Goal: Task Accomplishment & Management: Use online tool/utility

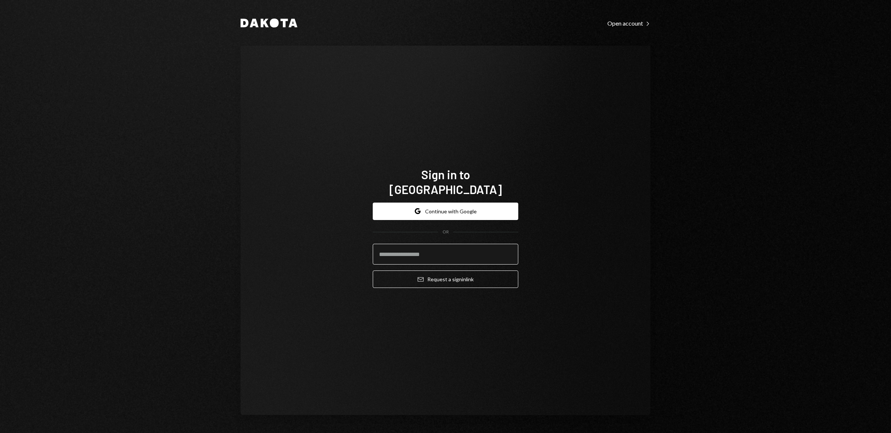
click at [424, 249] on input "email" at bounding box center [446, 254] width 146 height 21
type input "**********"
click at [422, 276] on button "Email Request a sign in link" at bounding box center [446, 279] width 146 height 17
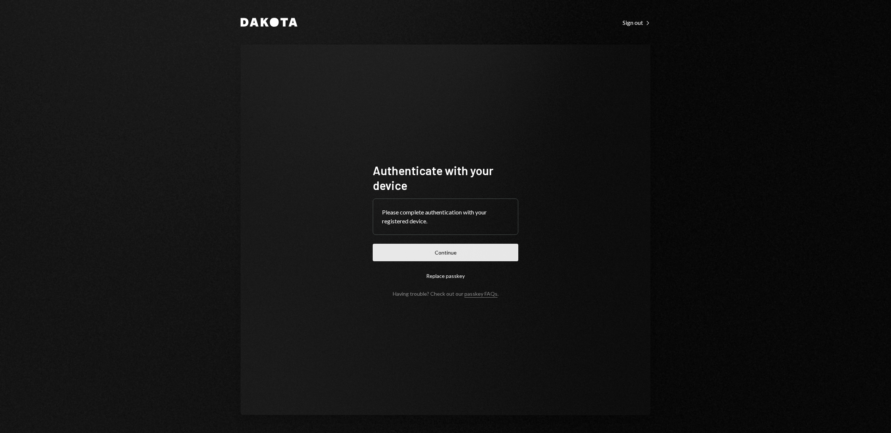
click at [433, 254] on button "Continue" at bounding box center [446, 252] width 146 height 17
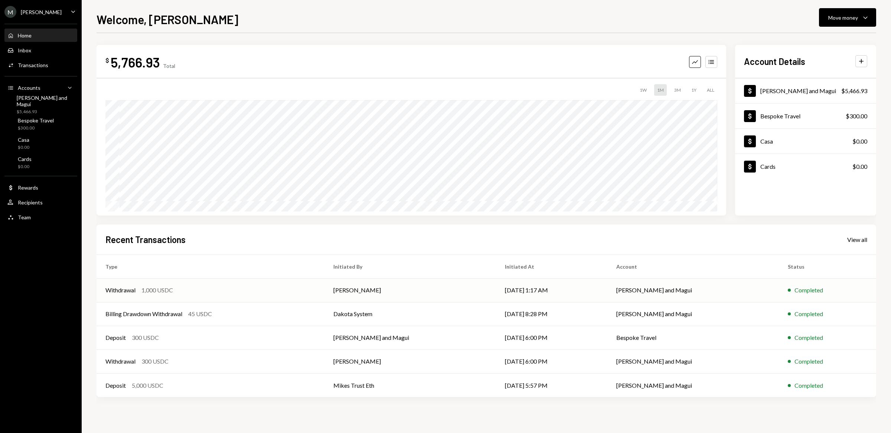
click at [121, 290] on div "Withdrawal" at bounding box center [120, 290] width 30 height 9
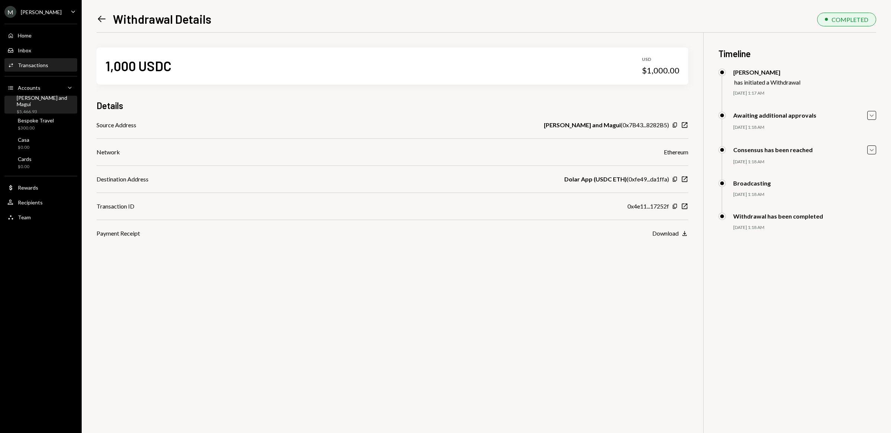
click at [29, 109] on div "$5,466.93" at bounding box center [46, 112] width 58 height 6
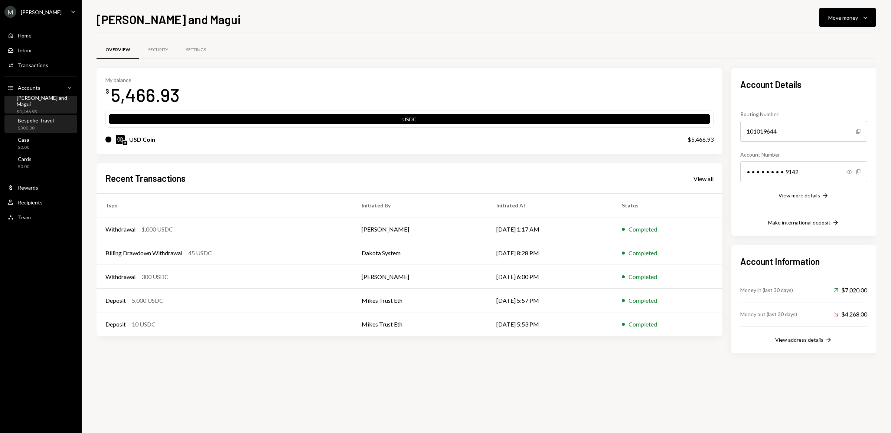
click at [37, 127] on div "$300.00" at bounding box center [36, 128] width 36 height 6
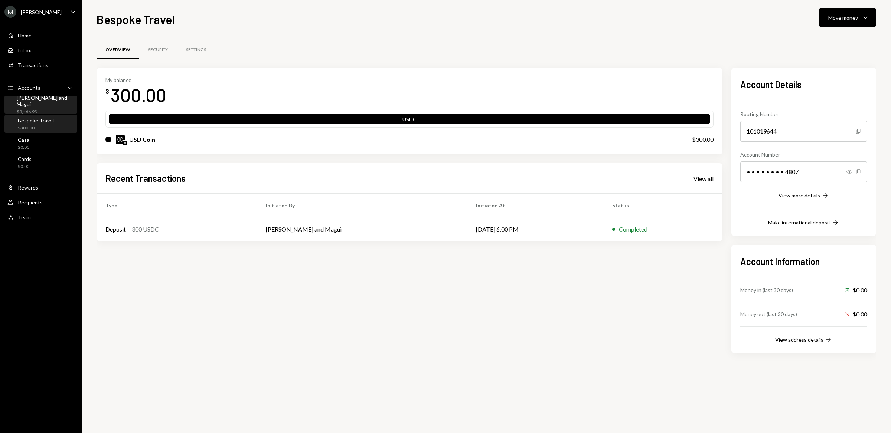
click at [34, 104] on div "[PERSON_NAME] and Magui" at bounding box center [46, 101] width 58 height 13
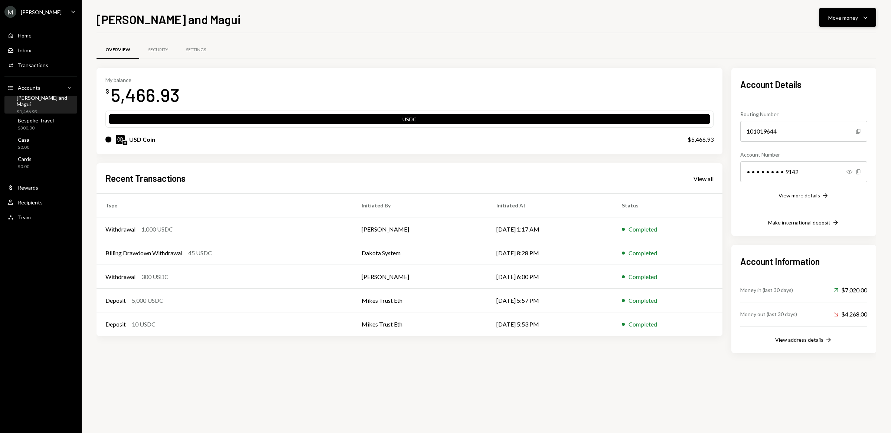
click at [839, 23] on button "Move money Caret Down" at bounding box center [847, 17] width 57 height 19
click at [822, 71] on div "Deposit" at bounding box center [841, 74] width 54 height 8
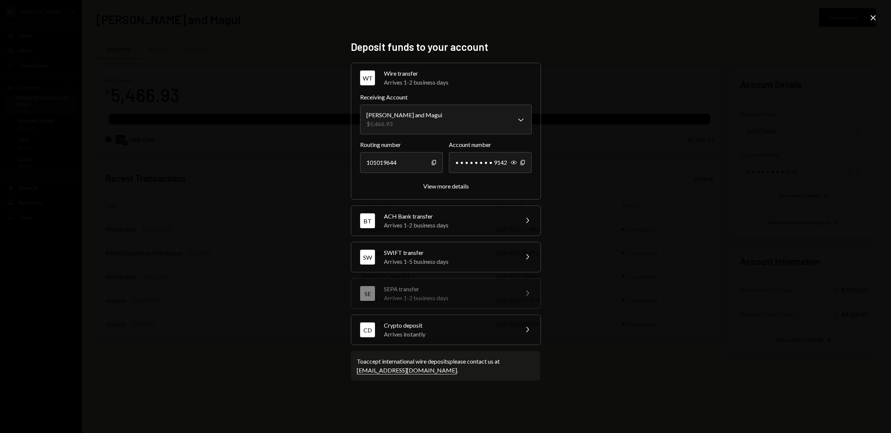
click at [420, 326] on div "Crypto deposit" at bounding box center [449, 325] width 130 height 9
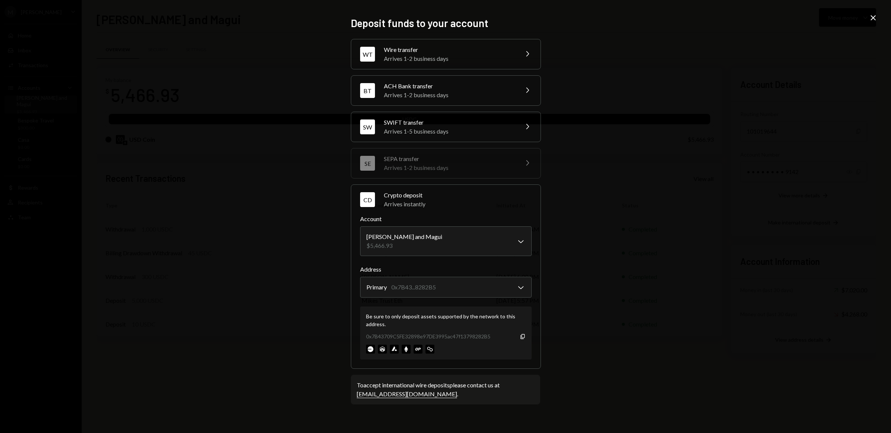
click at [873, 16] on icon "Close" at bounding box center [873, 17] width 9 height 9
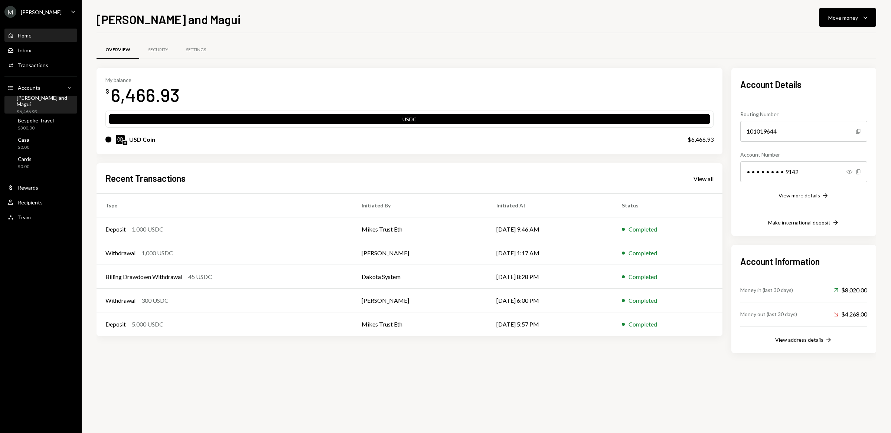
click at [33, 34] on div "Home Home" at bounding box center [40, 35] width 67 height 7
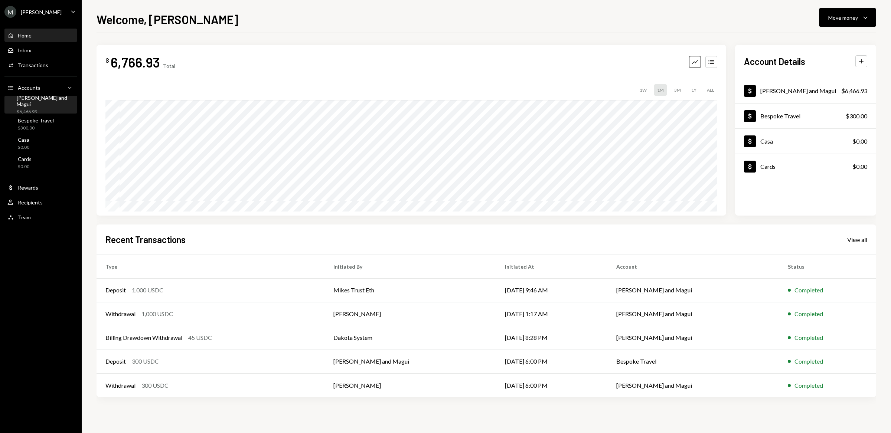
click at [45, 109] on div "$6,466.93" at bounding box center [46, 112] width 58 height 6
